Goal: Task Accomplishment & Management: Manage account settings

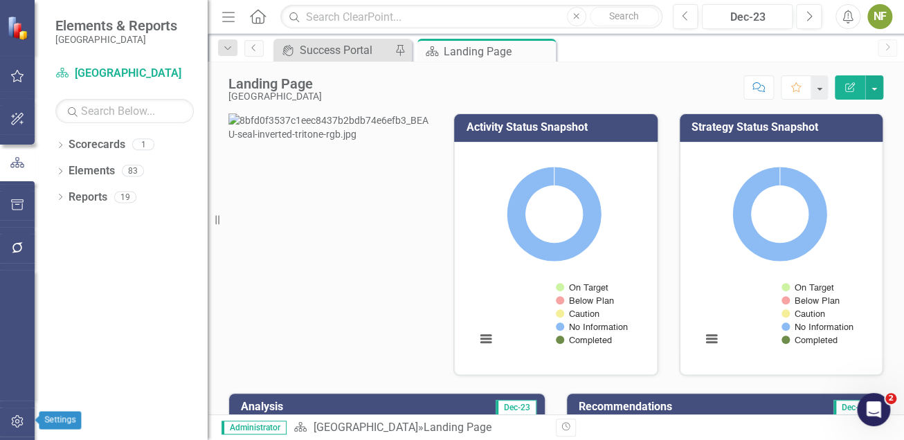
click at [10, 412] on button "button" at bounding box center [17, 421] width 31 height 29
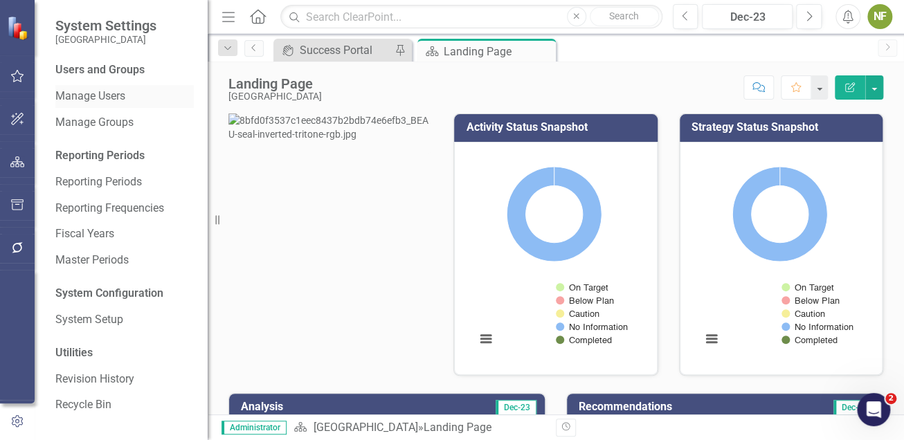
click at [96, 98] on link "Manage Users" at bounding box center [124, 97] width 138 height 16
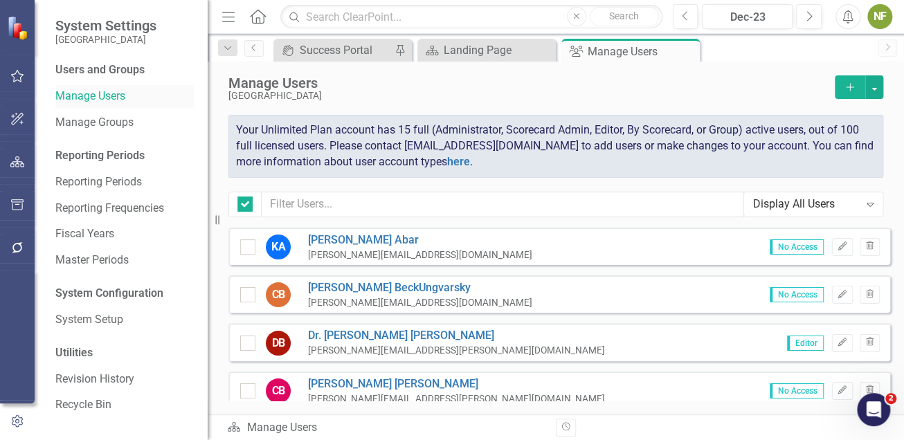
checkbox input "false"
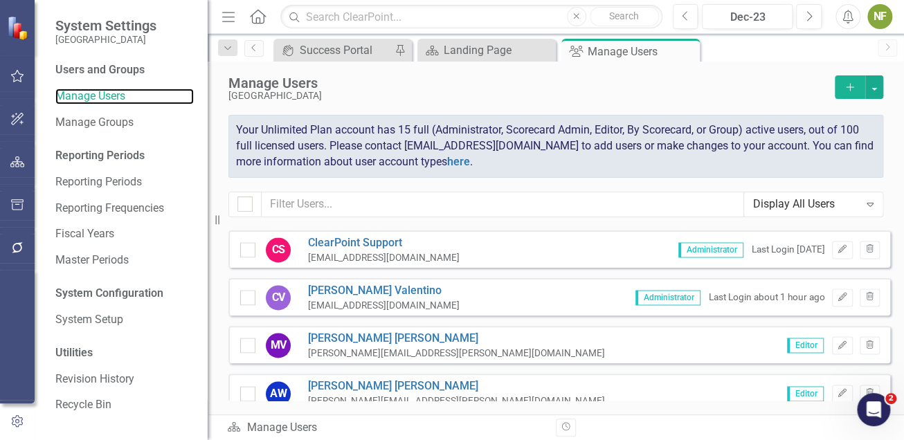
scroll to position [905, 0]
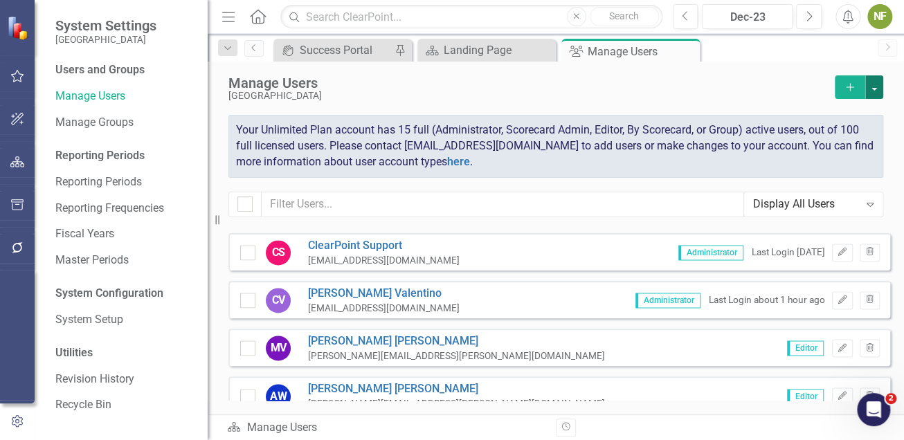
click at [875, 84] on button "button" at bounding box center [874, 87] width 18 height 24
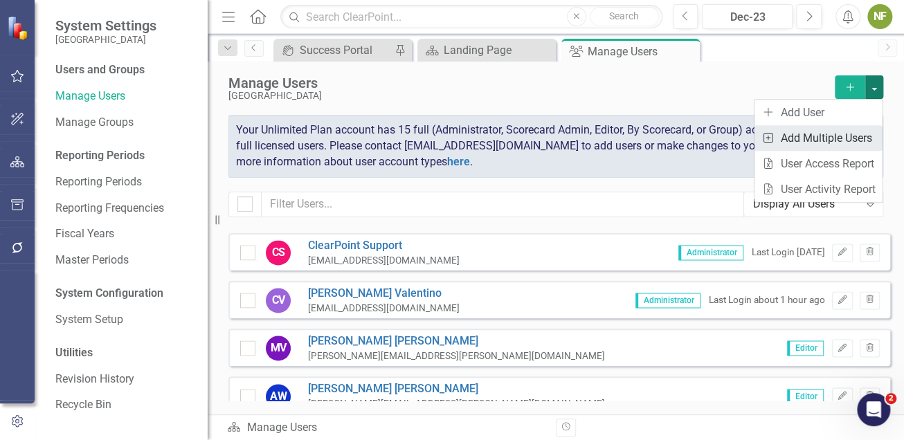
click at [821, 143] on link "Add Multiple Add Multiple Users" at bounding box center [818, 138] width 128 height 26
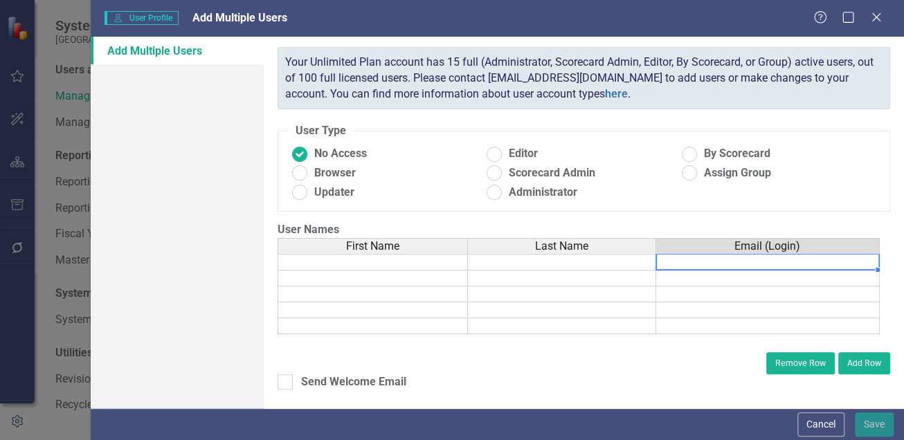
click at [698, 257] on td at bounding box center [767, 262] width 223 height 17
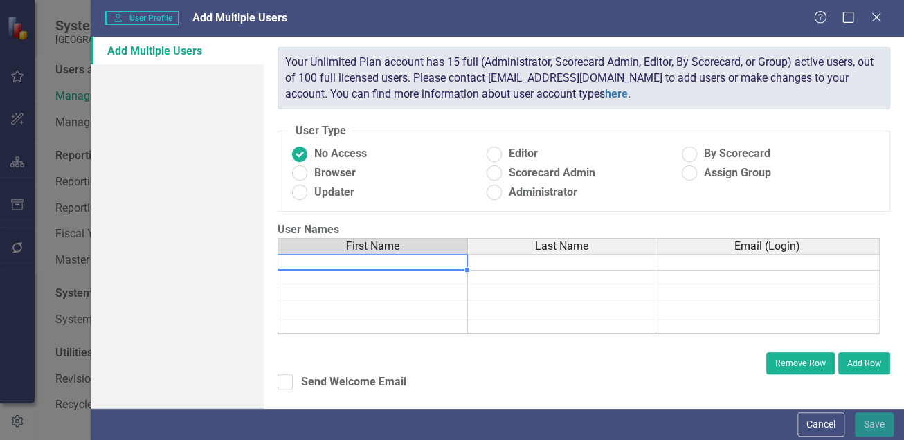
click at [393, 267] on td at bounding box center [372, 262] width 190 height 17
click at [509, 265] on td at bounding box center [562, 262] width 188 height 17
drag, startPoint x: 416, startPoint y: 259, endPoint x: 462, endPoint y: 255, distance: 46.5
click at [462, 255] on td at bounding box center [372, 262] width 190 height 17
click at [437, 254] on div "First Name Last Name Email (Login)" at bounding box center [578, 247] width 602 height 18
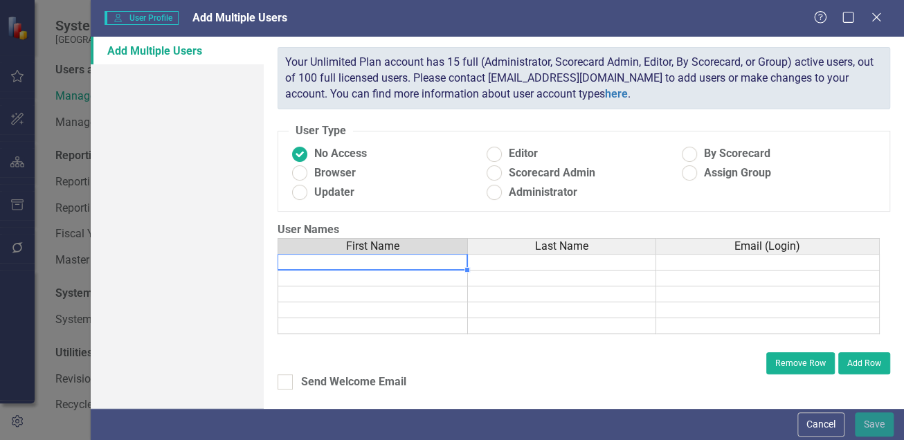
click at [483, 319] on td at bounding box center [562, 326] width 188 height 16
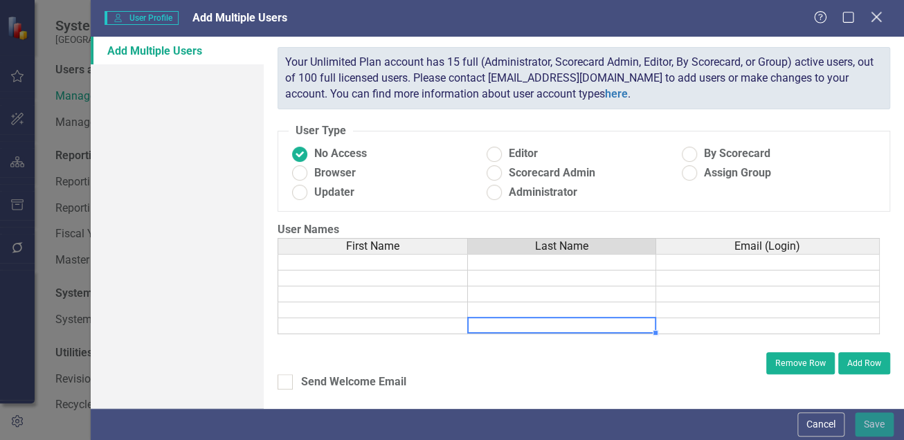
click at [880, 16] on icon "Close" at bounding box center [875, 16] width 17 height 13
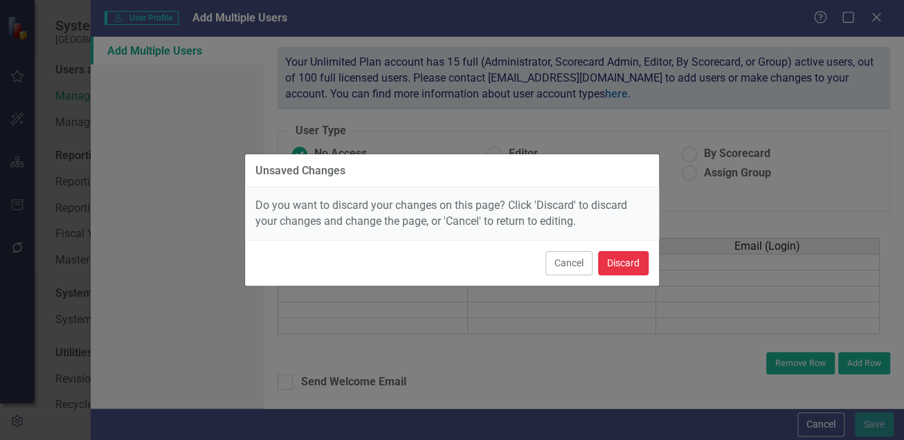
click at [638, 259] on button "Discard" at bounding box center [623, 263] width 51 height 24
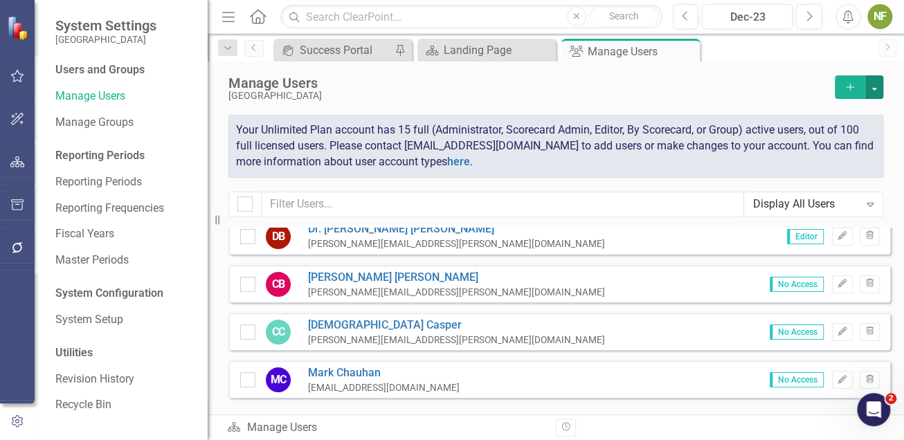
scroll to position [0, 0]
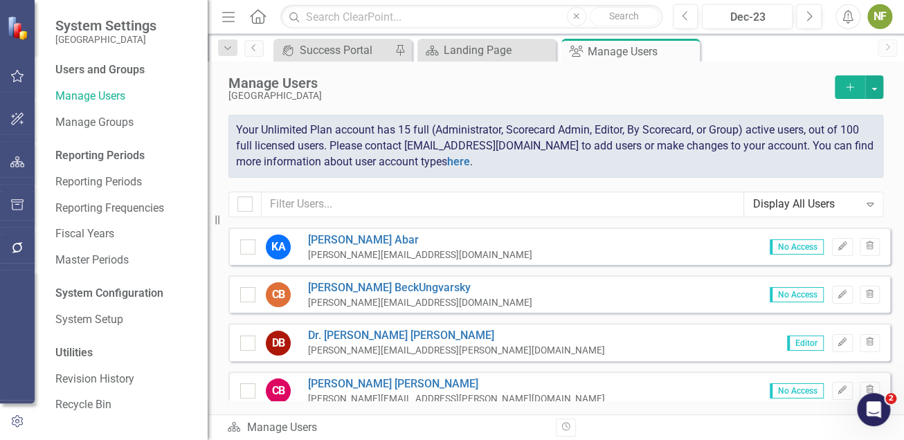
click at [868, 205] on icon at bounding box center [869, 205] width 7 height 4
click at [387, 333] on link "[PERSON_NAME]" at bounding box center [456, 336] width 297 height 16
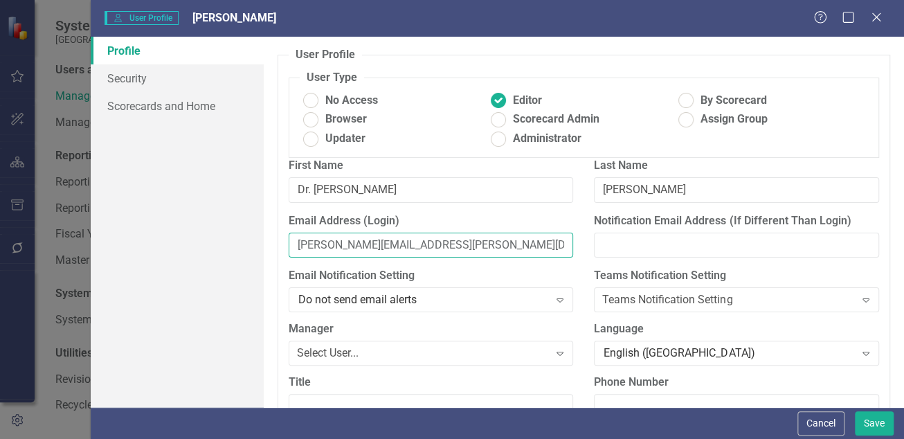
drag, startPoint x: 506, startPoint y: 256, endPoint x: 246, endPoint y: 249, distance: 260.2
click at [246, 249] on div "Profile Security Scorecards and Home User Profile ClearPoint has a wealth of op…" at bounding box center [497, 222] width 813 height 370
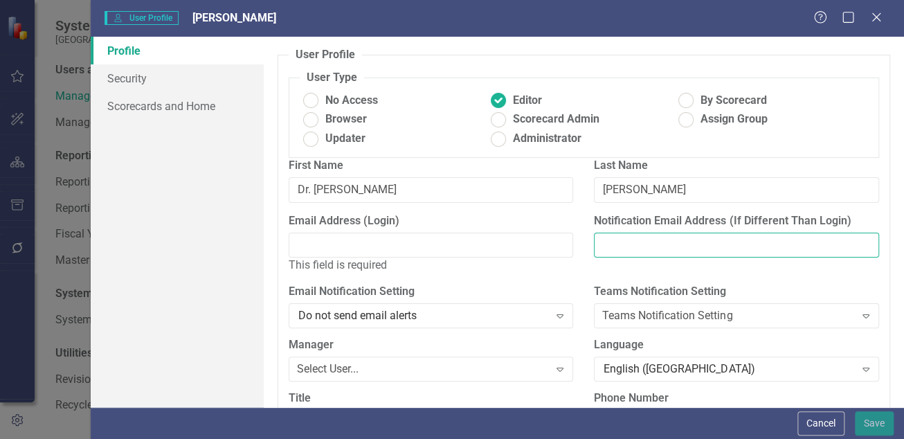
click at [670, 256] on input "Notification Email Address (If Different Than Login)" at bounding box center [736, 245] width 285 height 26
paste input "[PERSON_NAME][EMAIL_ADDRESS][PERSON_NAME][DOMAIN_NAME]"
type input "[PERSON_NAME][EMAIL_ADDRESS][PERSON_NAME][DOMAIN_NAME]"
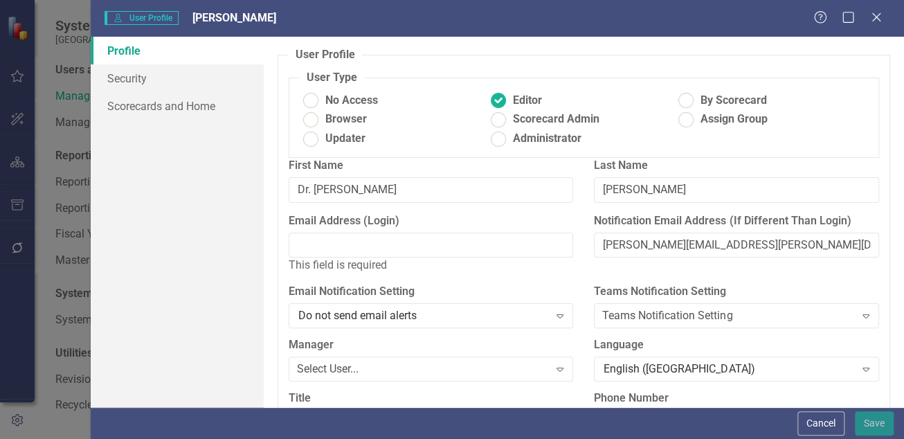
click at [183, 327] on div "Profile Security Scorecards and Home" at bounding box center [177, 222] width 173 height 370
click at [366, 257] on input "Email Address (Login)" at bounding box center [430, 245] width 285 height 26
paste input "[EMAIL_ADDRESS][DOMAIN_NAME]"
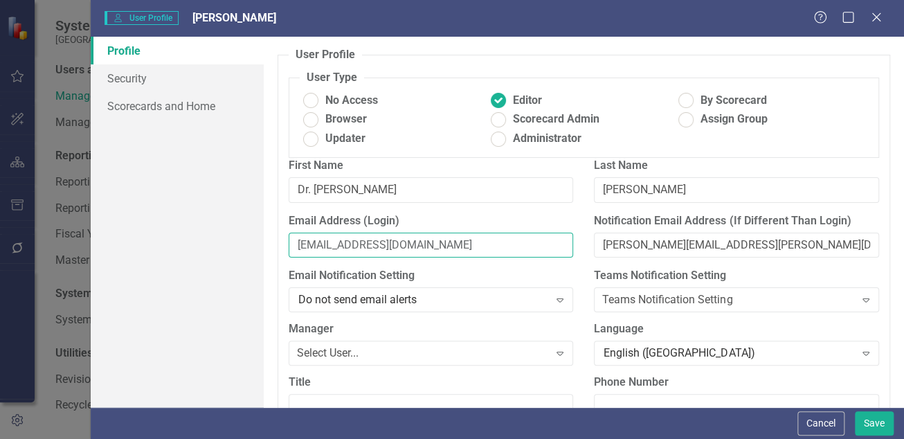
type input "[EMAIL_ADDRESS][DOMAIN_NAME]"
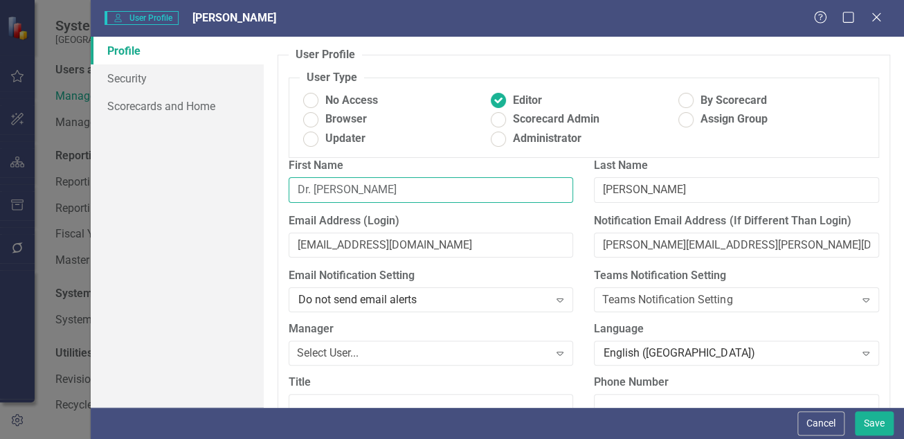
click at [305, 199] on input "Dr. [PERSON_NAME]" at bounding box center [430, 190] width 285 height 26
click at [243, 213] on div "Profile Security Scorecards and Home" at bounding box center [177, 222] width 173 height 370
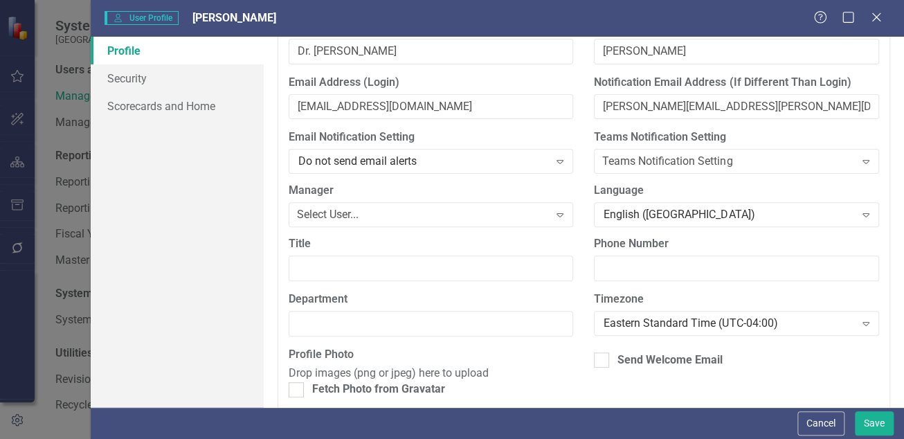
scroll to position [202, 0]
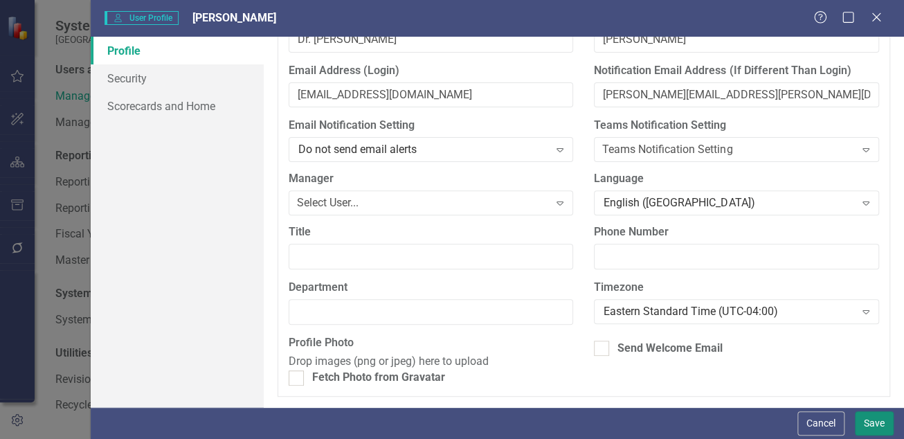
click at [883, 417] on button "Save" at bounding box center [873, 423] width 39 height 24
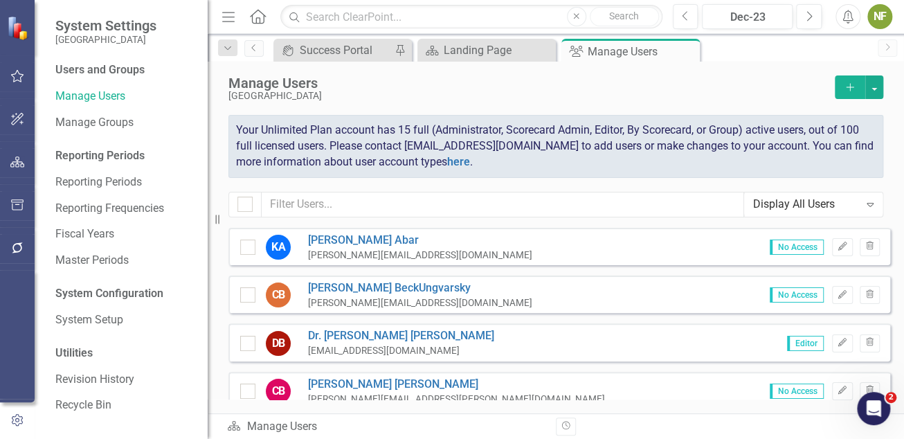
click at [216, 291] on div "Resize" at bounding box center [213, 219] width 11 height 439
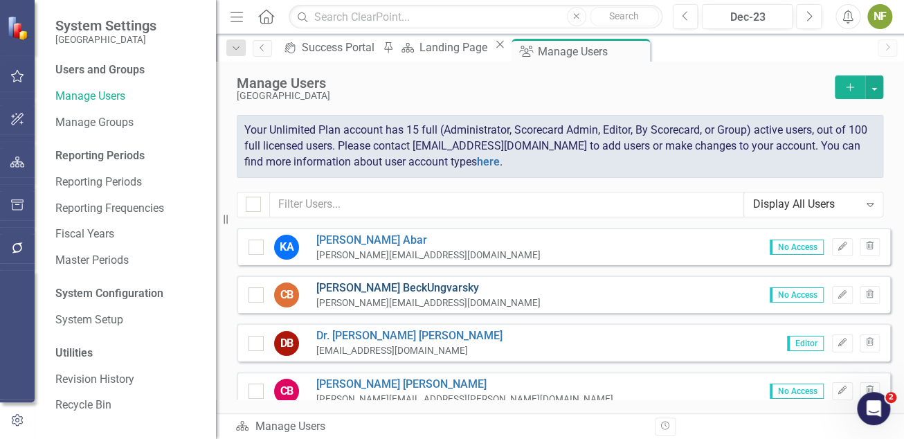
click at [378, 287] on link "[PERSON_NAME]" at bounding box center [428, 288] width 224 height 16
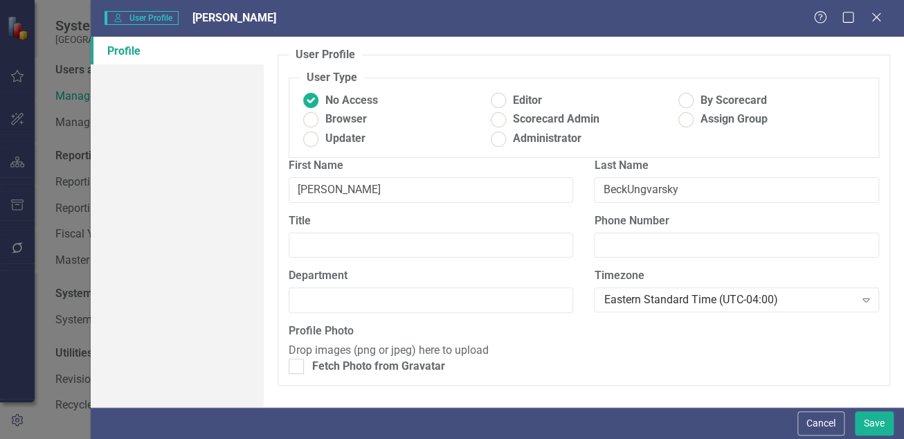
scroll to position [0, 0]
click at [498, 102] on ins at bounding box center [497, 100] width 21 height 21
click at [498, 102] on input "Editor" at bounding box center [497, 100] width 21 height 21
radio input "true"
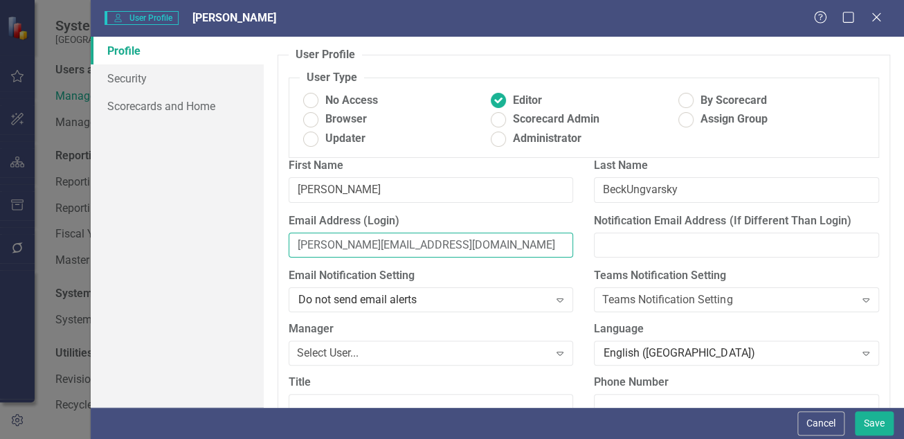
drag, startPoint x: 532, startPoint y: 259, endPoint x: 263, endPoint y: 255, distance: 269.1
click at [264, 255] on div "User Profile ClearPoint has a wealth of options to help you ensure that people …" at bounding box center [584, 222] width 640 height 370
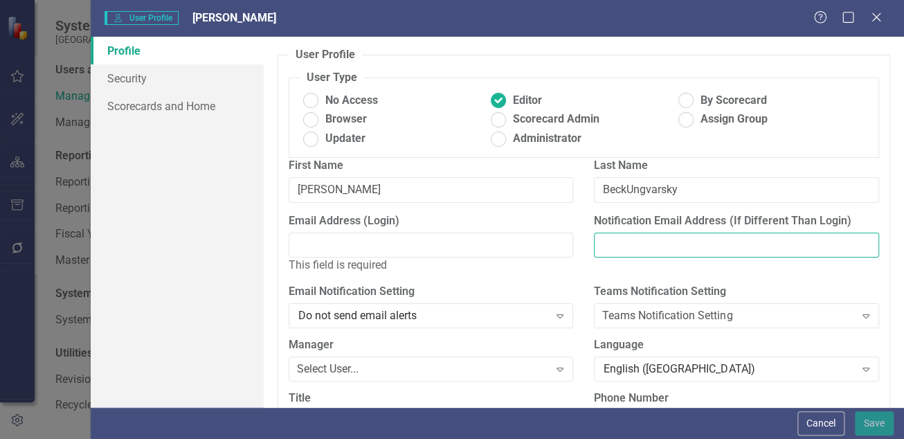
click at [670, 258] on input "Notification Email Address (If Different Than Login)" at bounding box center [736, 245] width 285 height 26
paste input "[PERSON_NAME][EMAIL_ADDRESS][DOMAIN_NAME]"
type input "[PERSON_NAME][EMAIL_ADDRESS][DOMAIN_NAME]"
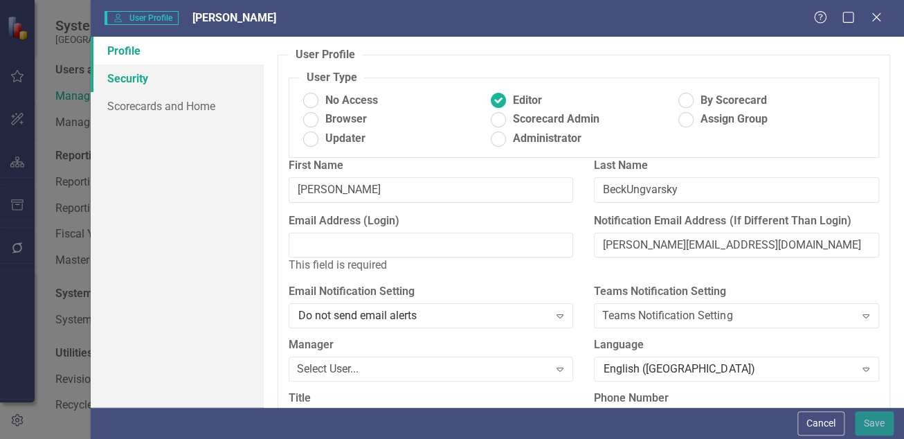
click at [151, 70] on link "Security" at bounding box center [177, 78] width 173 height 28
click at [874, 17] on icon "Close" at bounding box center [875, 16] width 17 height 13
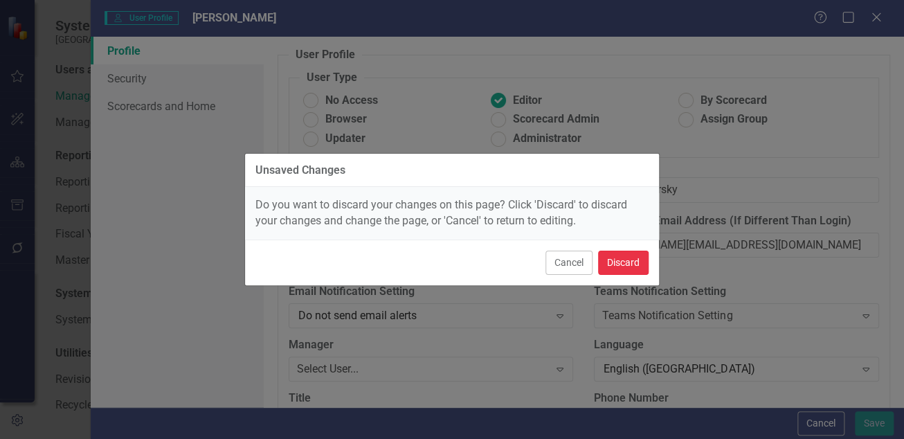
click at [615, 268] on button "Discard" at bounding box center [623, 262] width 51 height 24
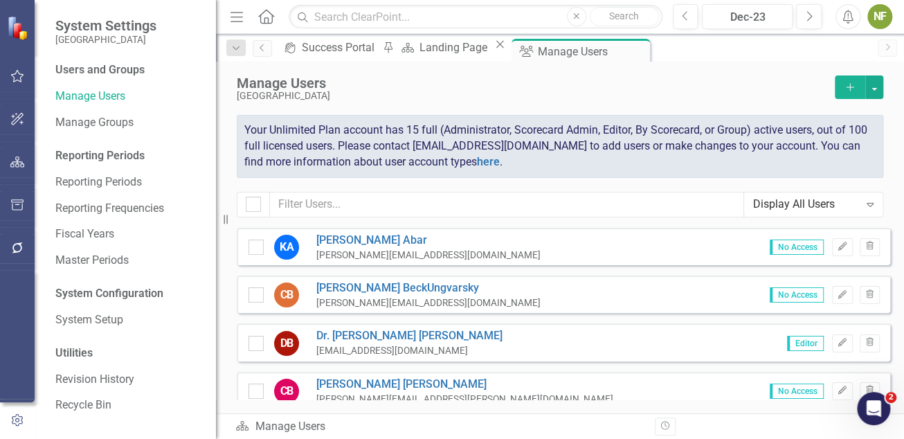
click at [412, 111] on div "Manage Users [GEOGRAPHIC_DATA] Add" at bounding box center [560, 94] width 646 height 39
